Goal: Information Seeking & Learning: Learn about a topic

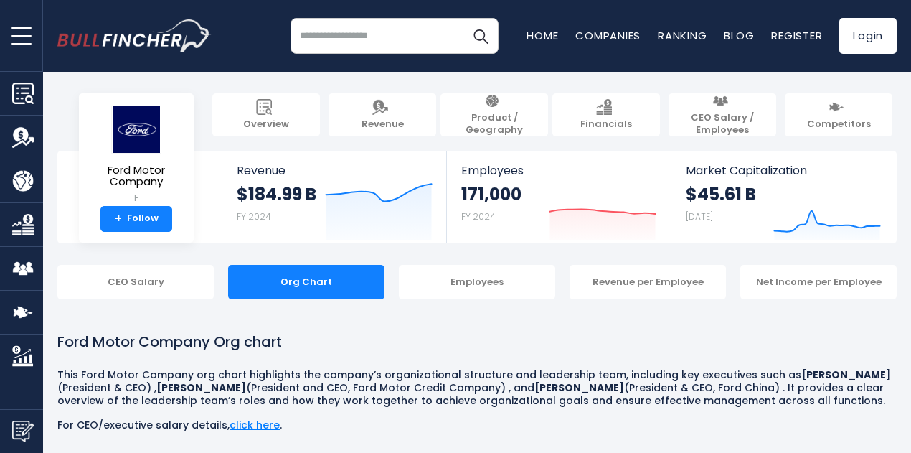
click at [292, 285] on div "Org Chart" at bounding box center [306, 282] width 156 height 34
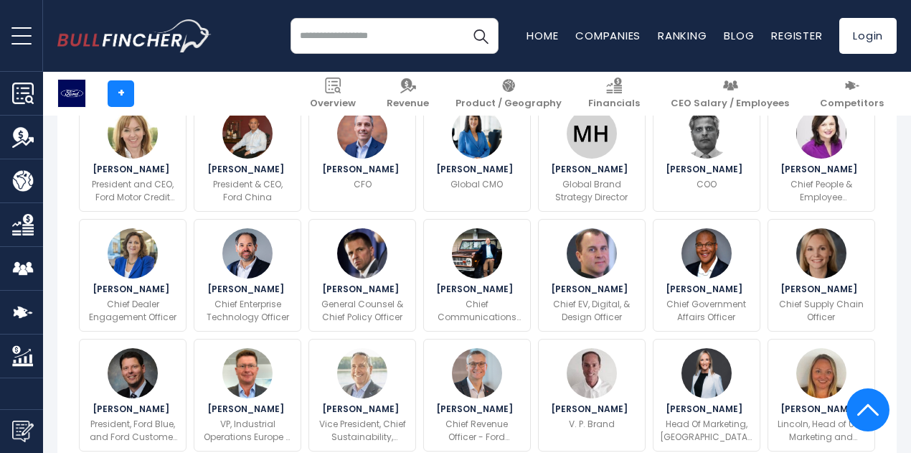
scroll to position [593, 0]
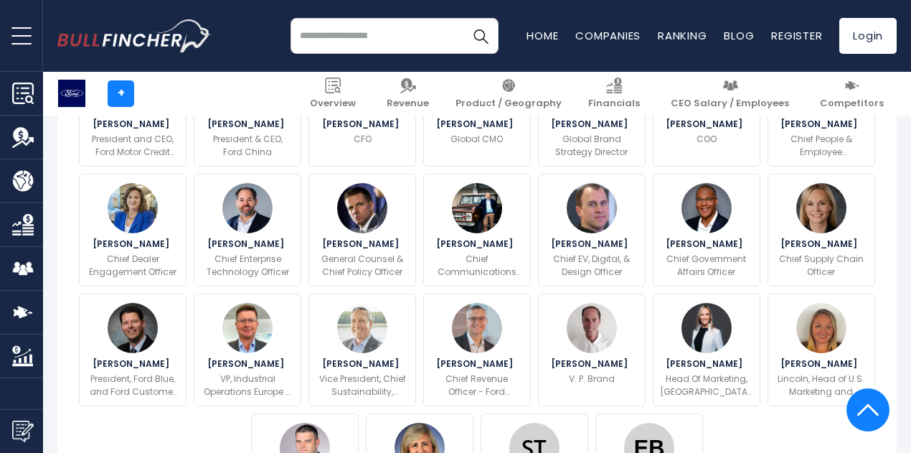
click at [357, 233] on img at bounding box center [362, 208] width 50 height 50
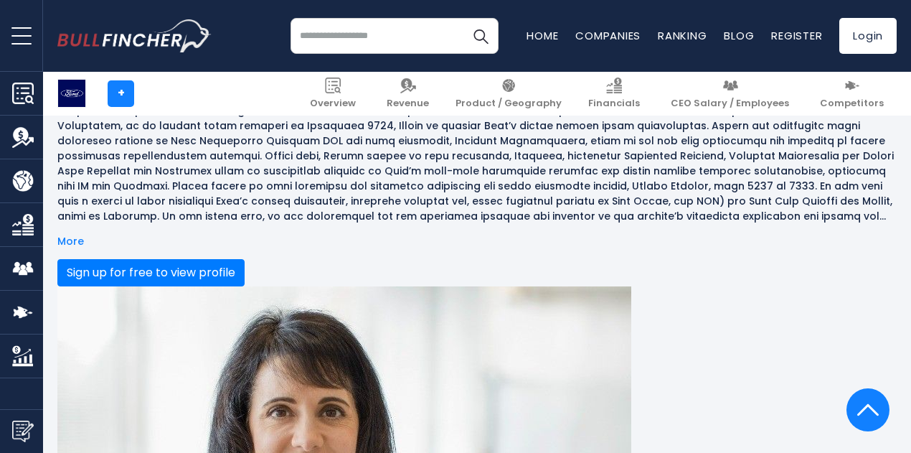
scroll to position [3477, 0]
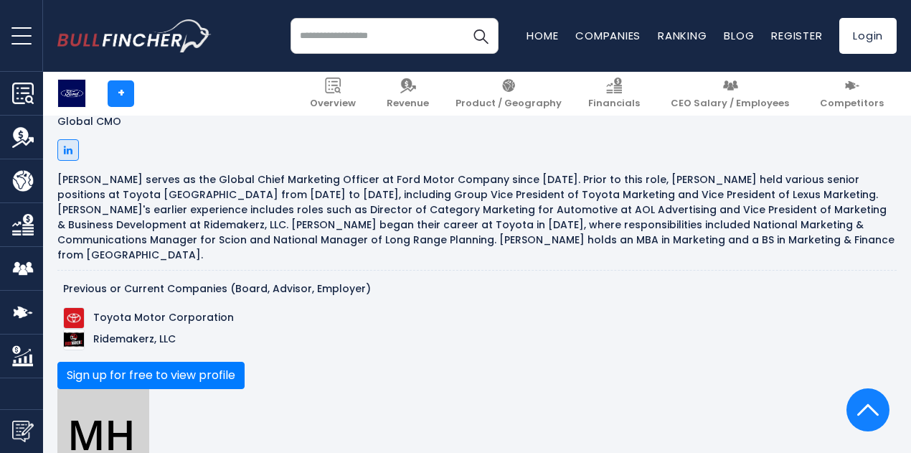
scroll to position [4307, 0]
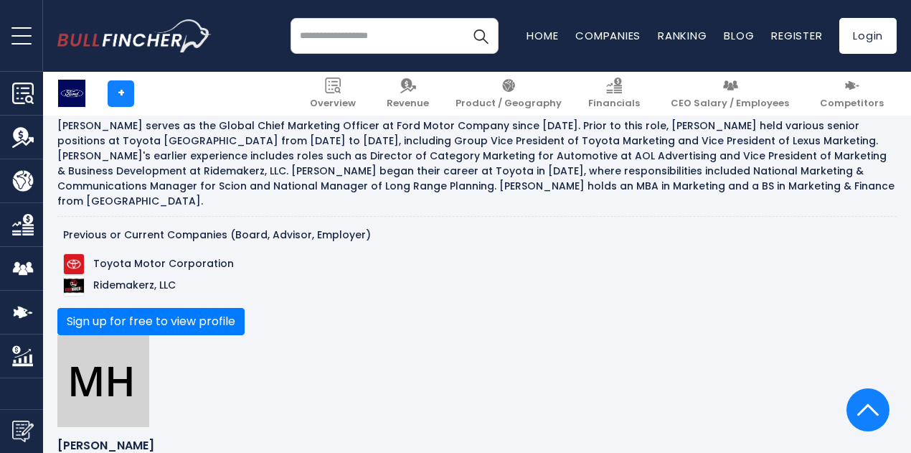
click at [869, 408] on img at bounding box center [868, 409] width 22 height 43
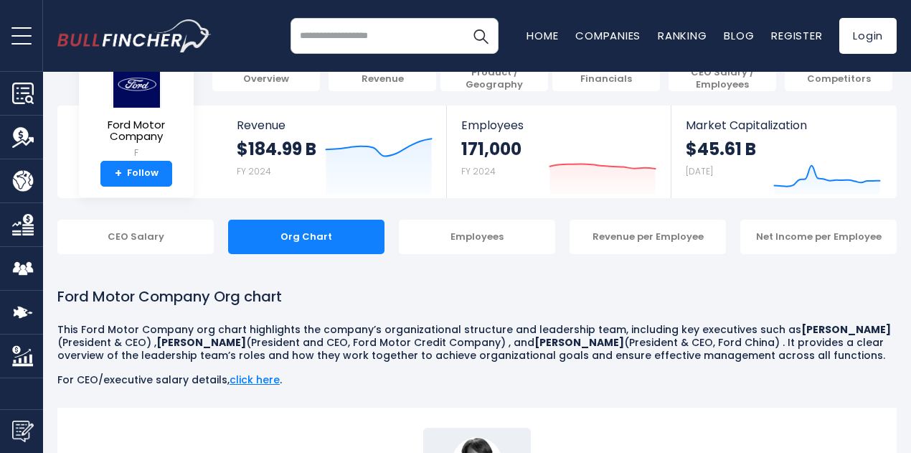
scroll to position [0, 0]
